Goal: Book appointment/travel/reservation

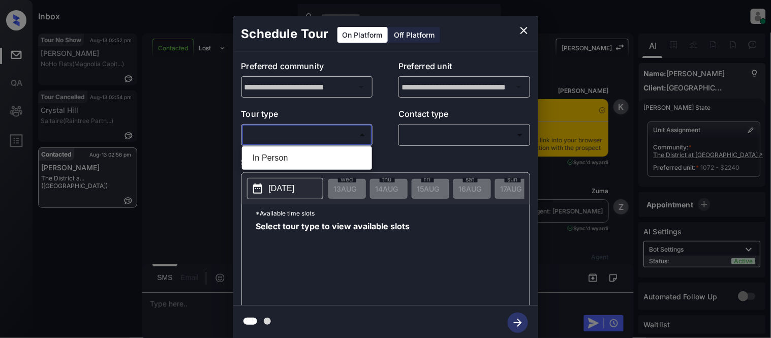
scroll to position [748, 0]
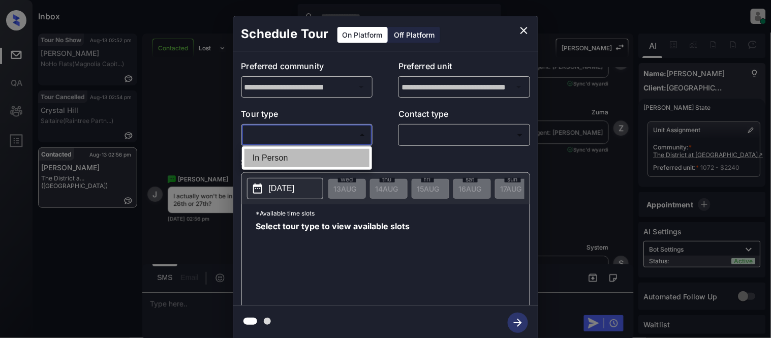
click at [269, 163] on li "In Person" at bounding box center [306, 158] width 125 height 18
type input "********"
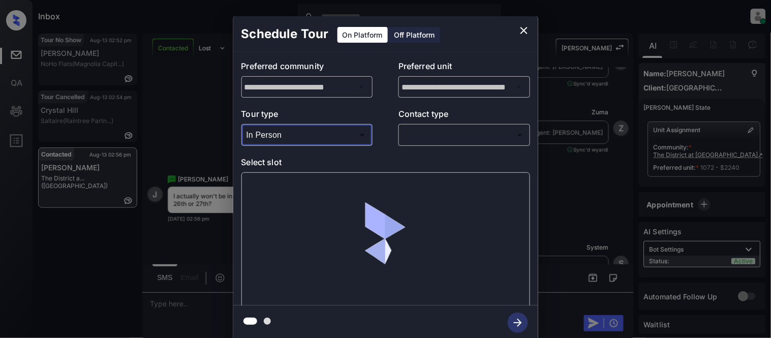
click at [447, 145] on div "​ ​" at bounding box center [464, 135] width 132 height 22
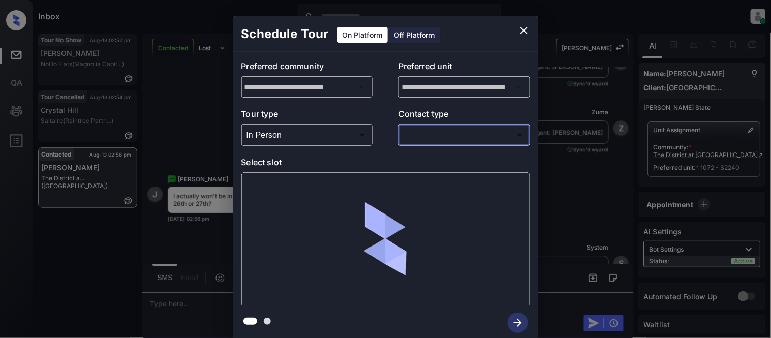
click at [436, 139] on body "Inbox [PERSON_NAME] Cataag Online Set yourself offline Set yourself on break Pr…" at bounding box center [385, 169] width 771 height 338
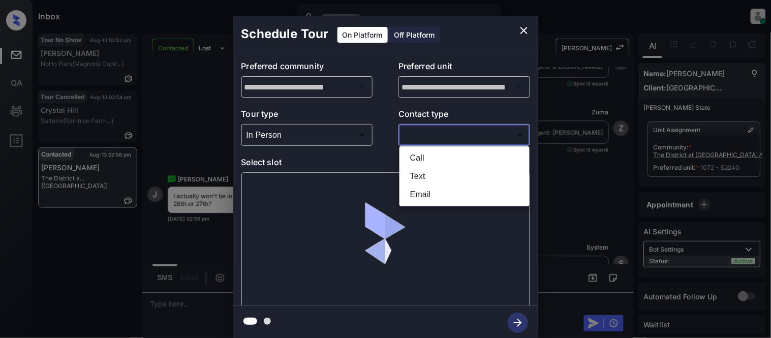
click at [415, 174] on li "Text" at bounding box center [464, 176] width 125 height 18
type input "****"
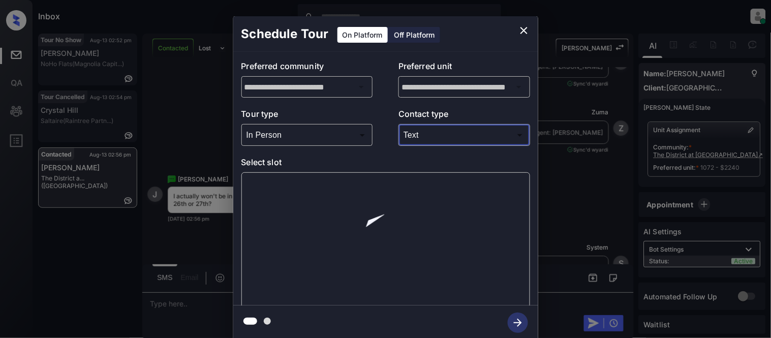
click at [278, 201] on div at bounding box center [385, 169] width 771 height 338
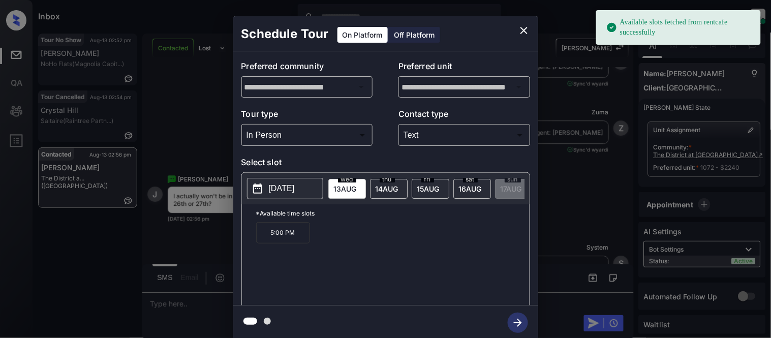
click at [286, 189] on p "[DATE]" at bounding box center [282, 188] width 26 height 12
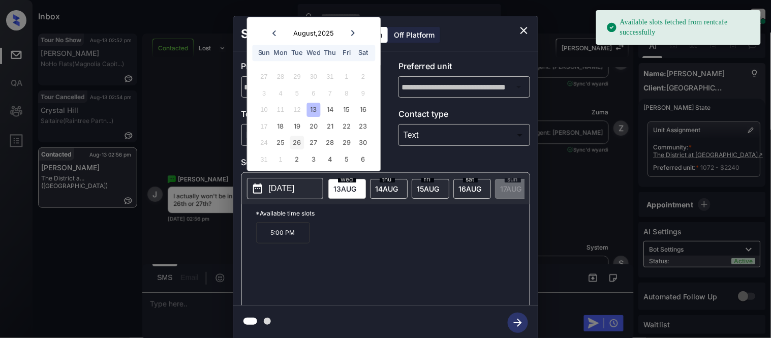
click at [293, 148] on div "26" at bounding box center [297, 143] width 14 height 14
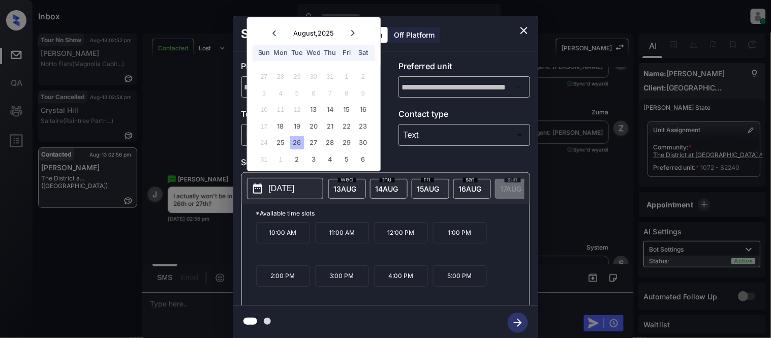
click at [510, 28] on div "Schedule Tour On Platform Off Platform" at bounding box center [385, 34] width 305 height 36
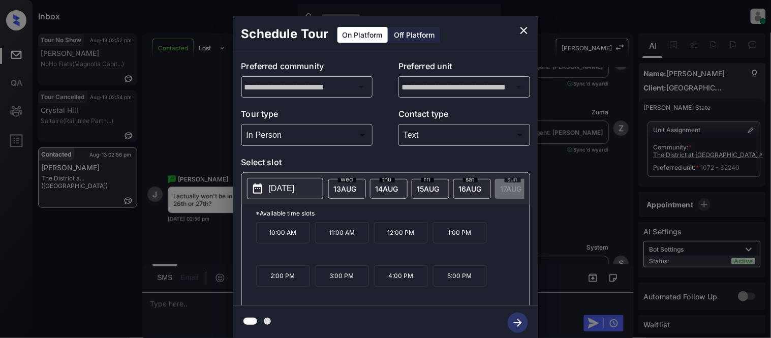
click at [519, 28] on icon "close" at bounding box center [524, 30] width 12 height 12
